Goal: Information Seeking & Learning: Check status

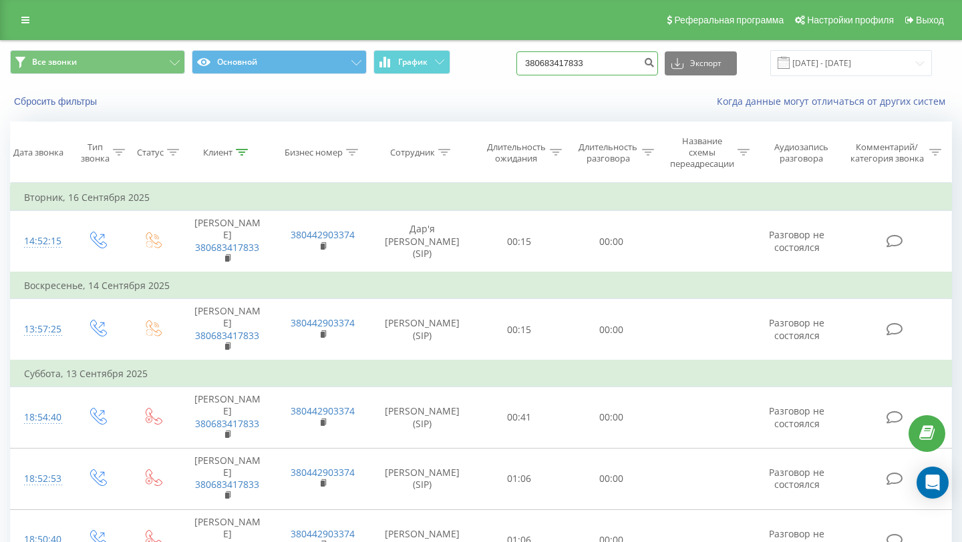
click at [582, 62] on input "380683417833" at bounding box center [587, 63] width 142 height 24
paste input "[PHONE_NUMBER]"
click at [566, 66] on input "[PHONE_NUMBER]" at bounding box center [587, 63] width 142 height 24
type input "380951554778"
